Goal: Find specific fact: Find specific fact

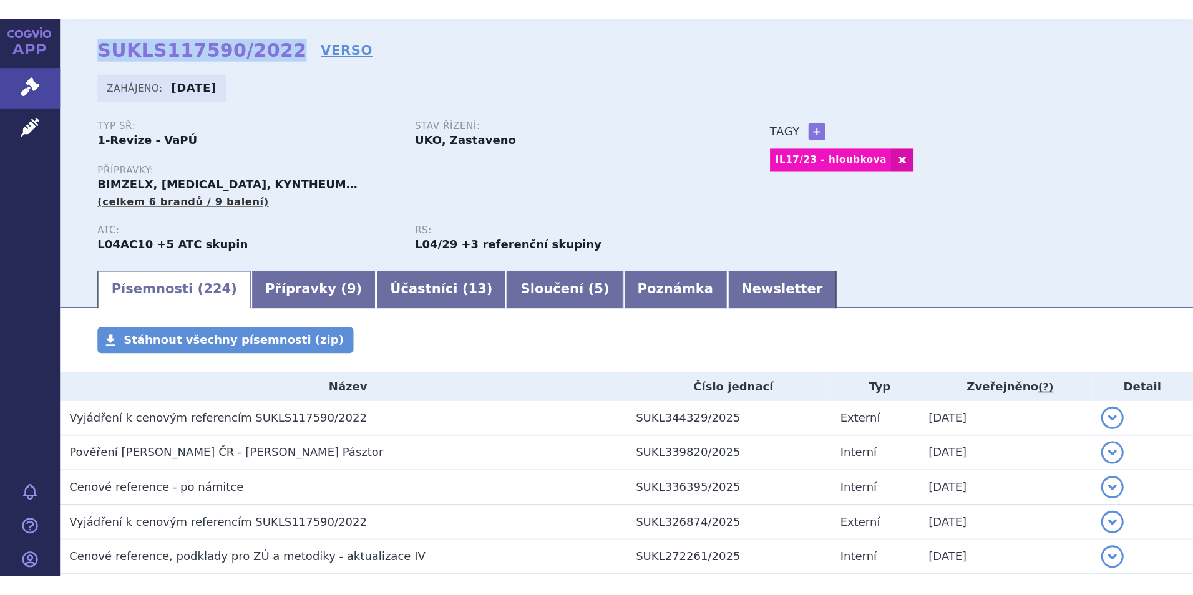
scroll to position [45, 0]
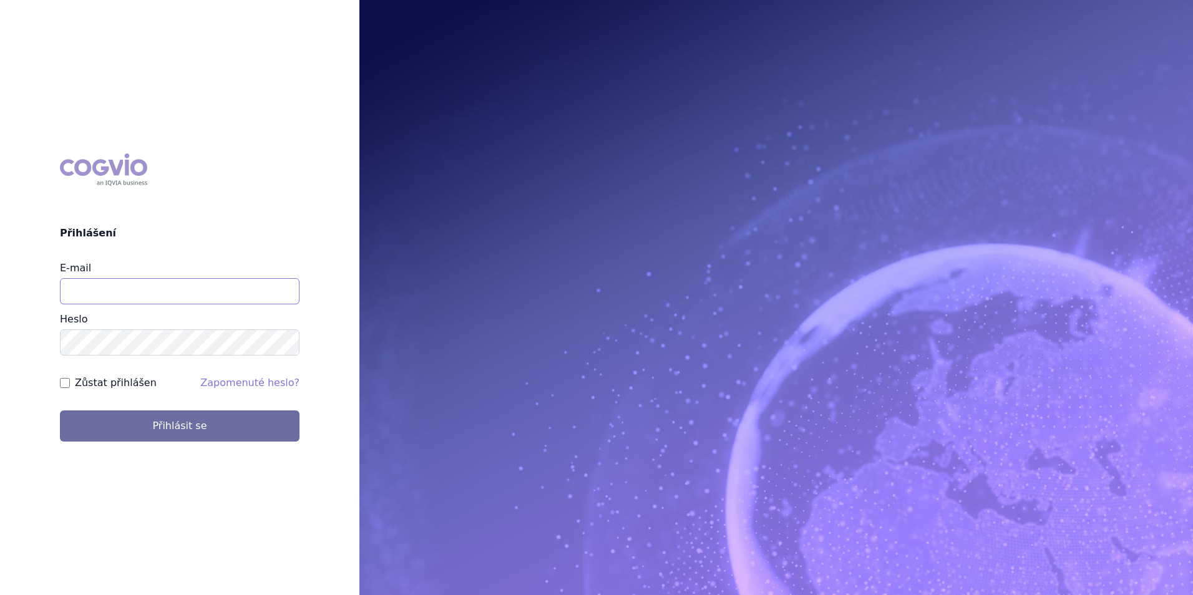
click at [171, 281] on input "E-mail" at bounding box center [180, 291] width 240 height 26
type input "martin.sekan@novartis.com"
click at [60, 410] on button "Přihlásit se" at bounding box center [180, 425] width 240 height 31
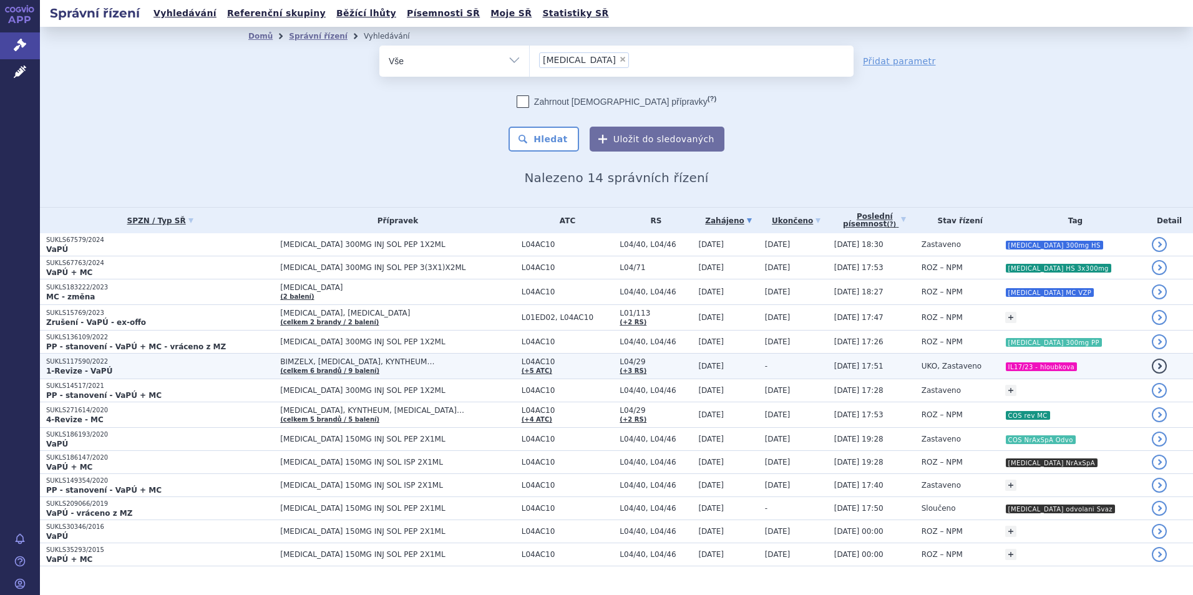
click at [599, 369] on td "L04AC10 (+5 ATC)" at bounding box center [564, 367] width 99 height 26
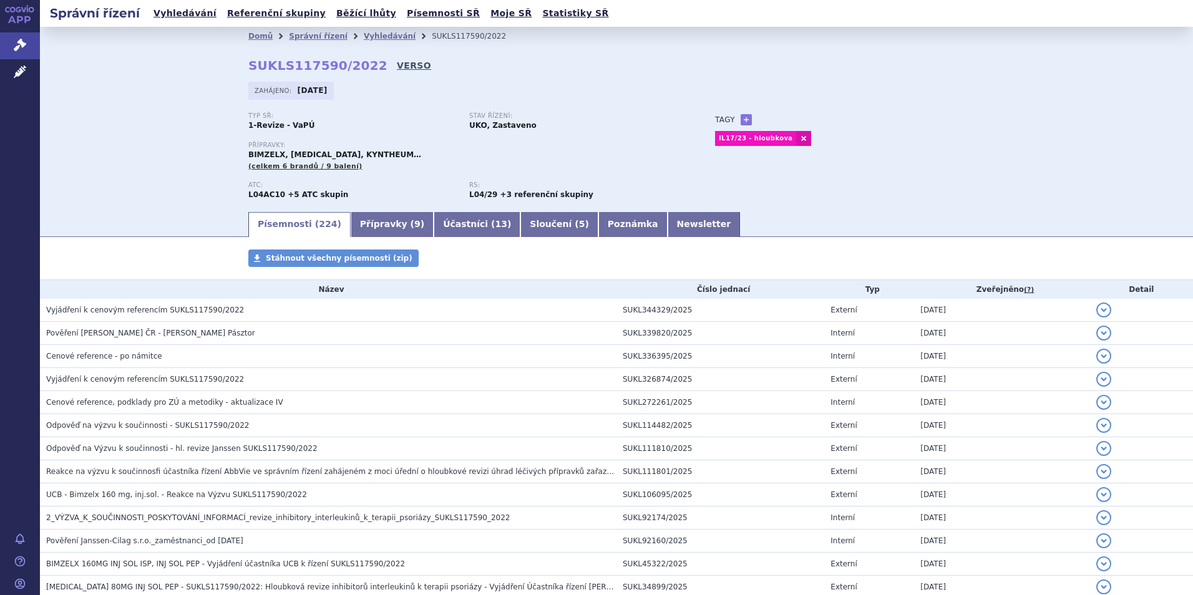
click at [397, 66] on link "VERSO" at bounding box center [414, 65] width 34 height 12
click at [275, 66] on strong "SUKLS117590/2022" at bounding box center [317, 65] width 139 height 15
copy h2 "SUKLS117590/2022"
